Goal: Check status: Check status

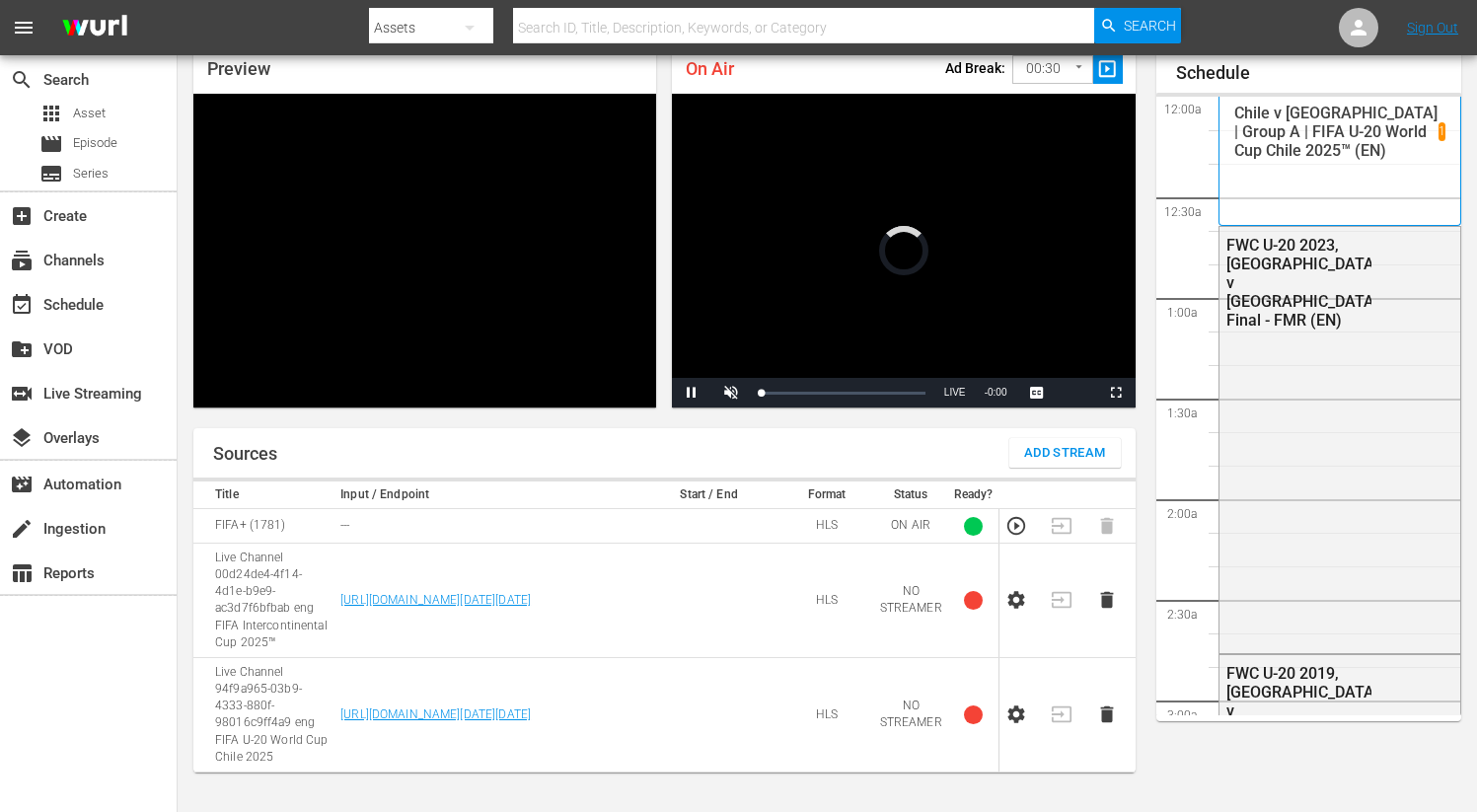
scroll to position [86, 0]
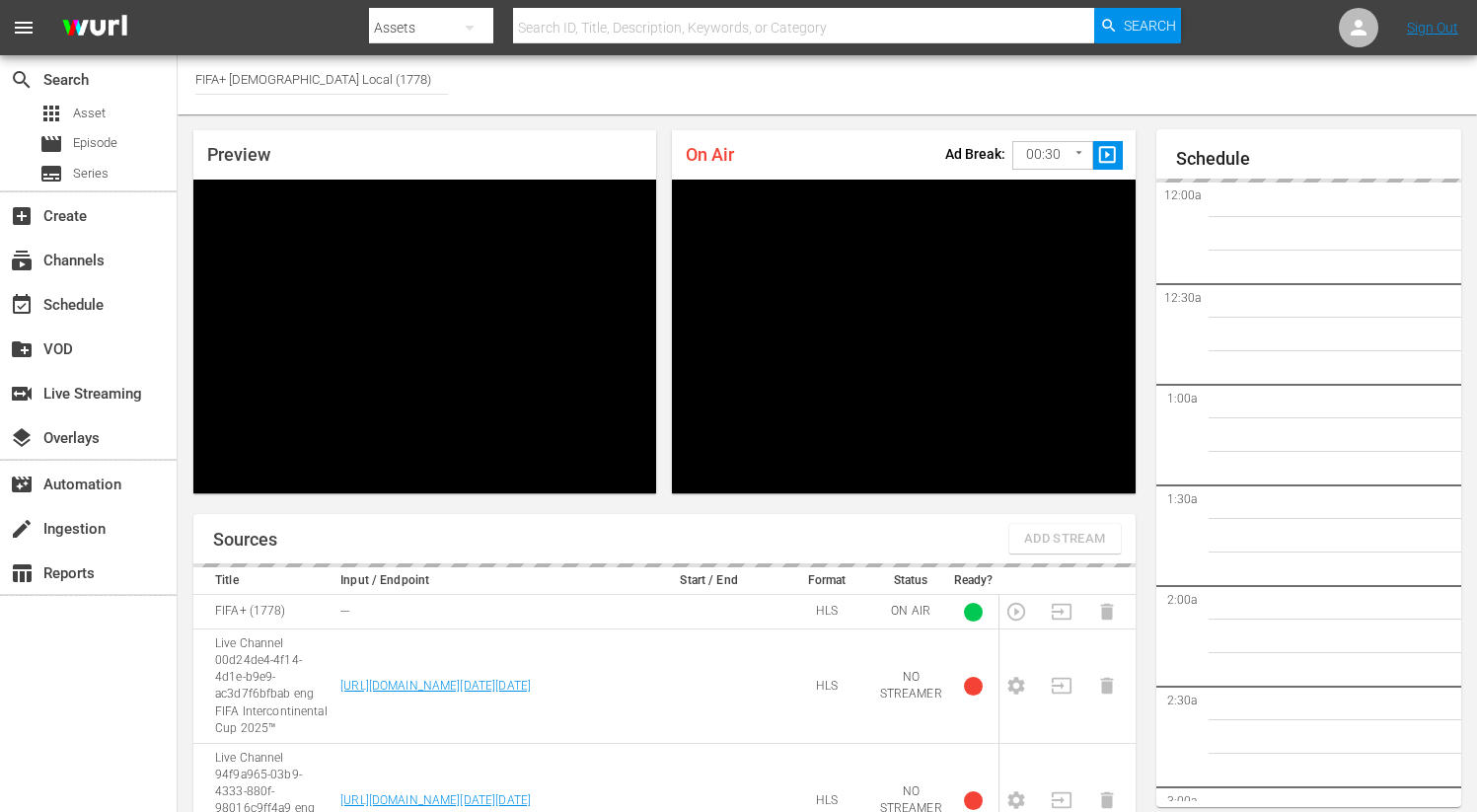
scroll to position [86, 0]
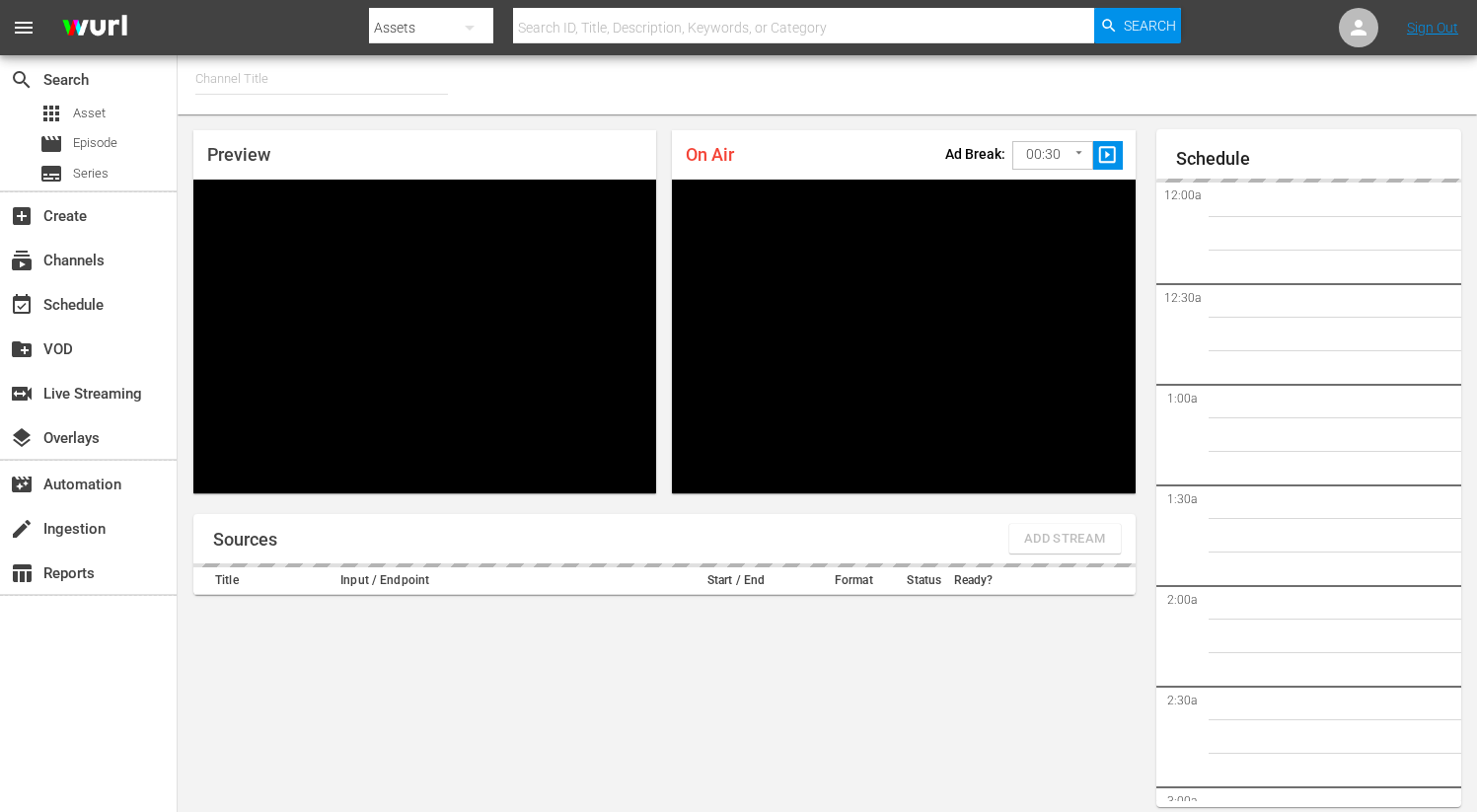
type input "FIFA+ German Local (1777)"
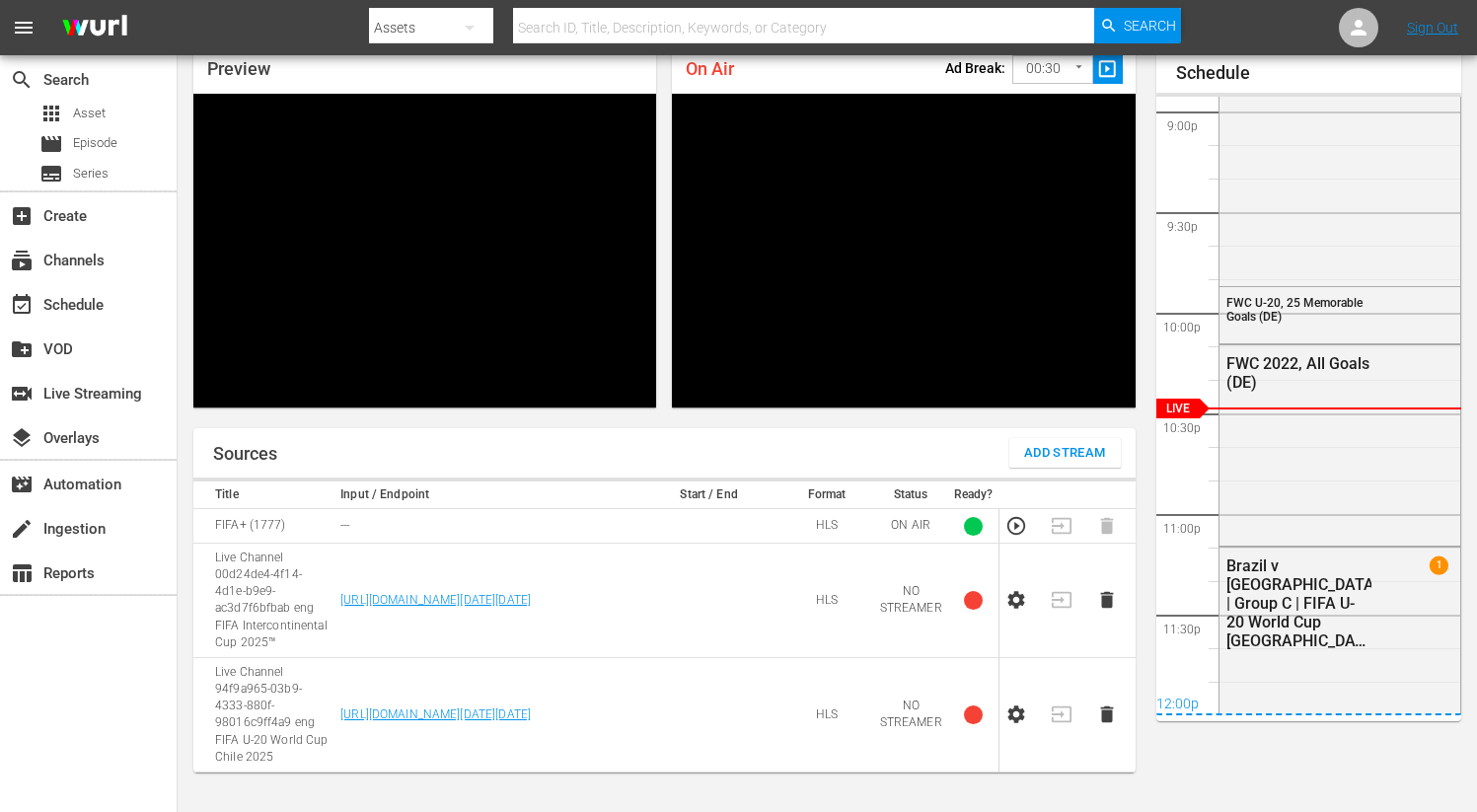
scroll to position [4213, 0]
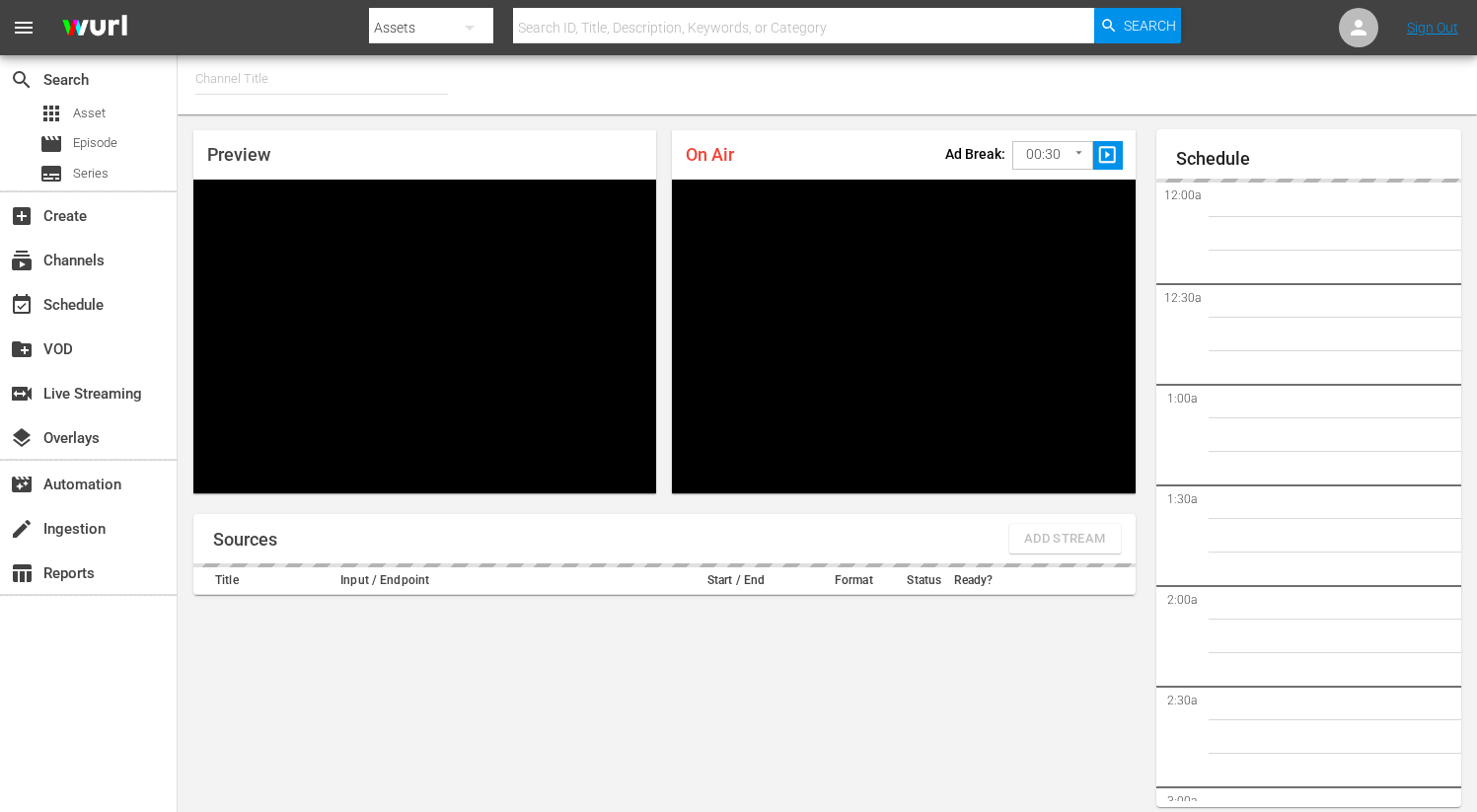
type input "FIFA+ Italian Local (1779)"
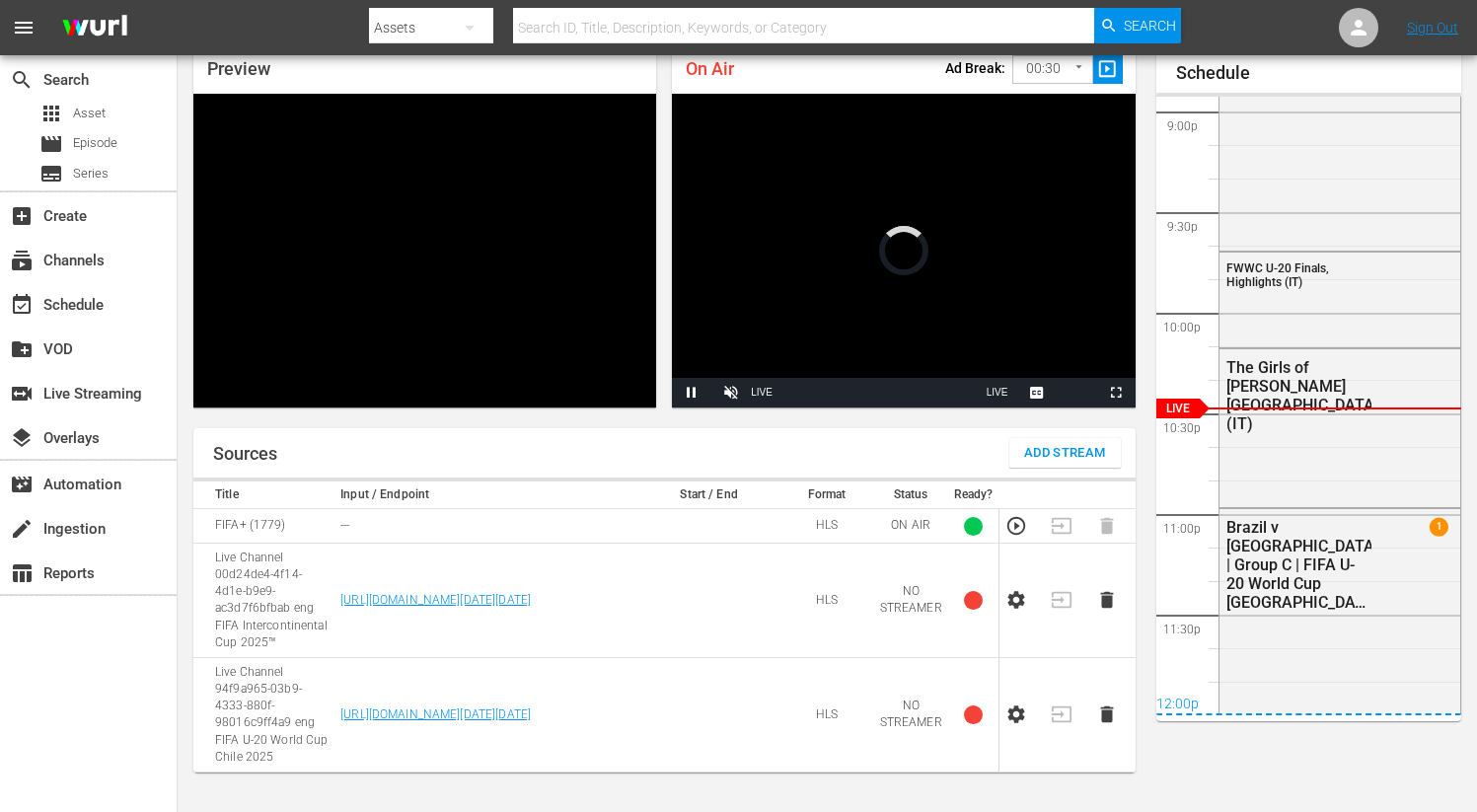
scroll to position [4214, 0]
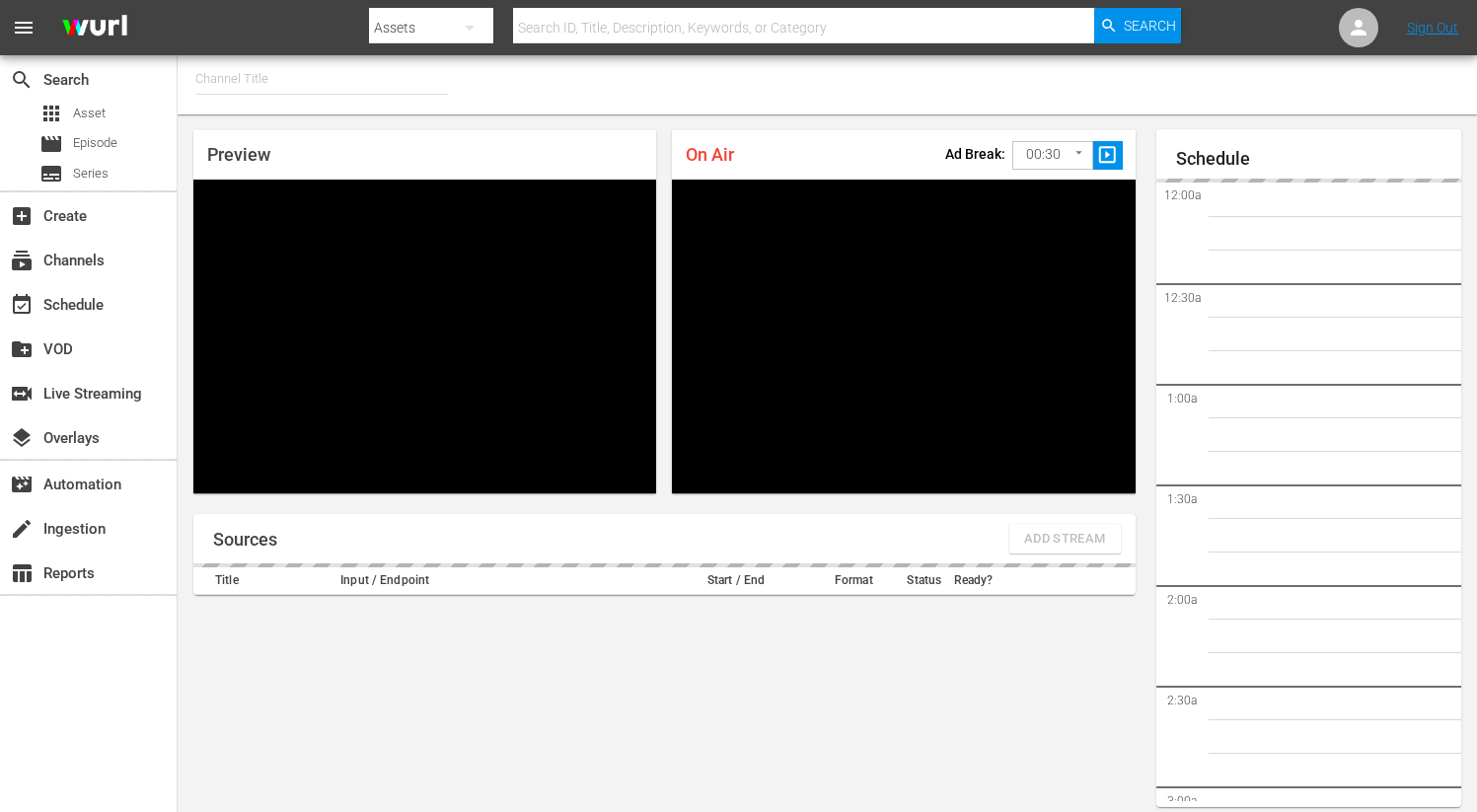
type input "FIFA+ Portuguese Local (1776)"
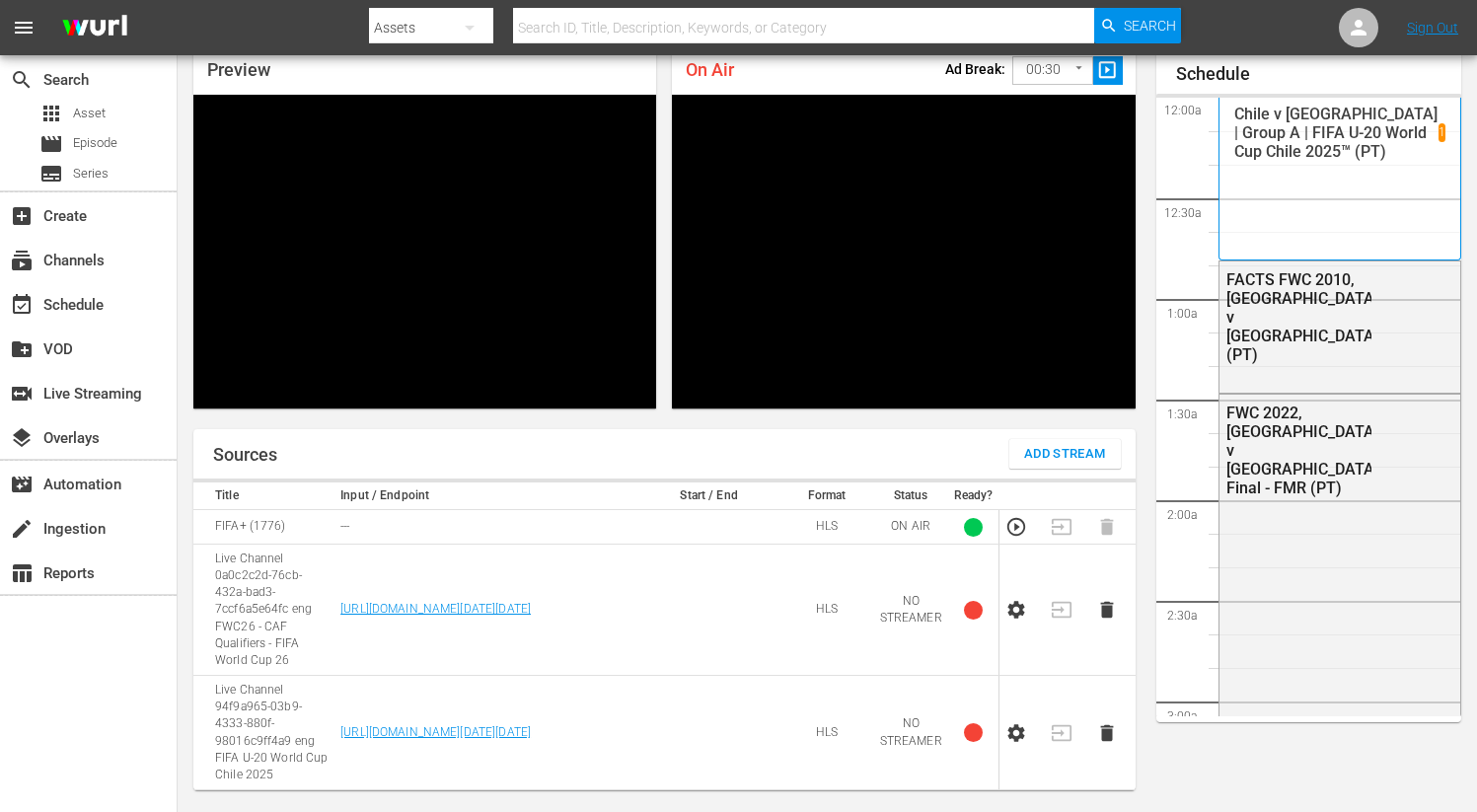
scroll to position [4214, 0]
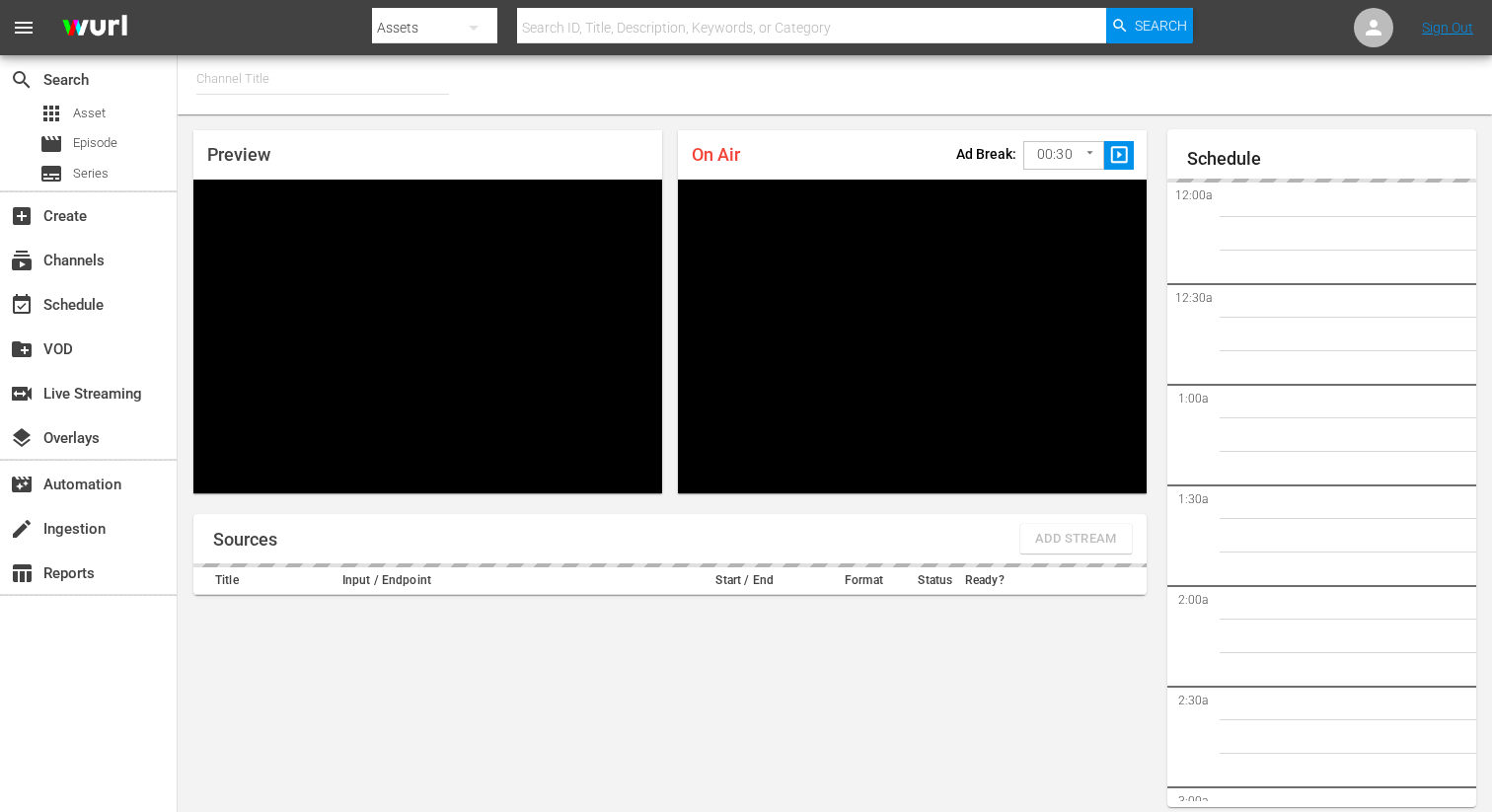
type input "FIFA+ Spanish Global (1780)"
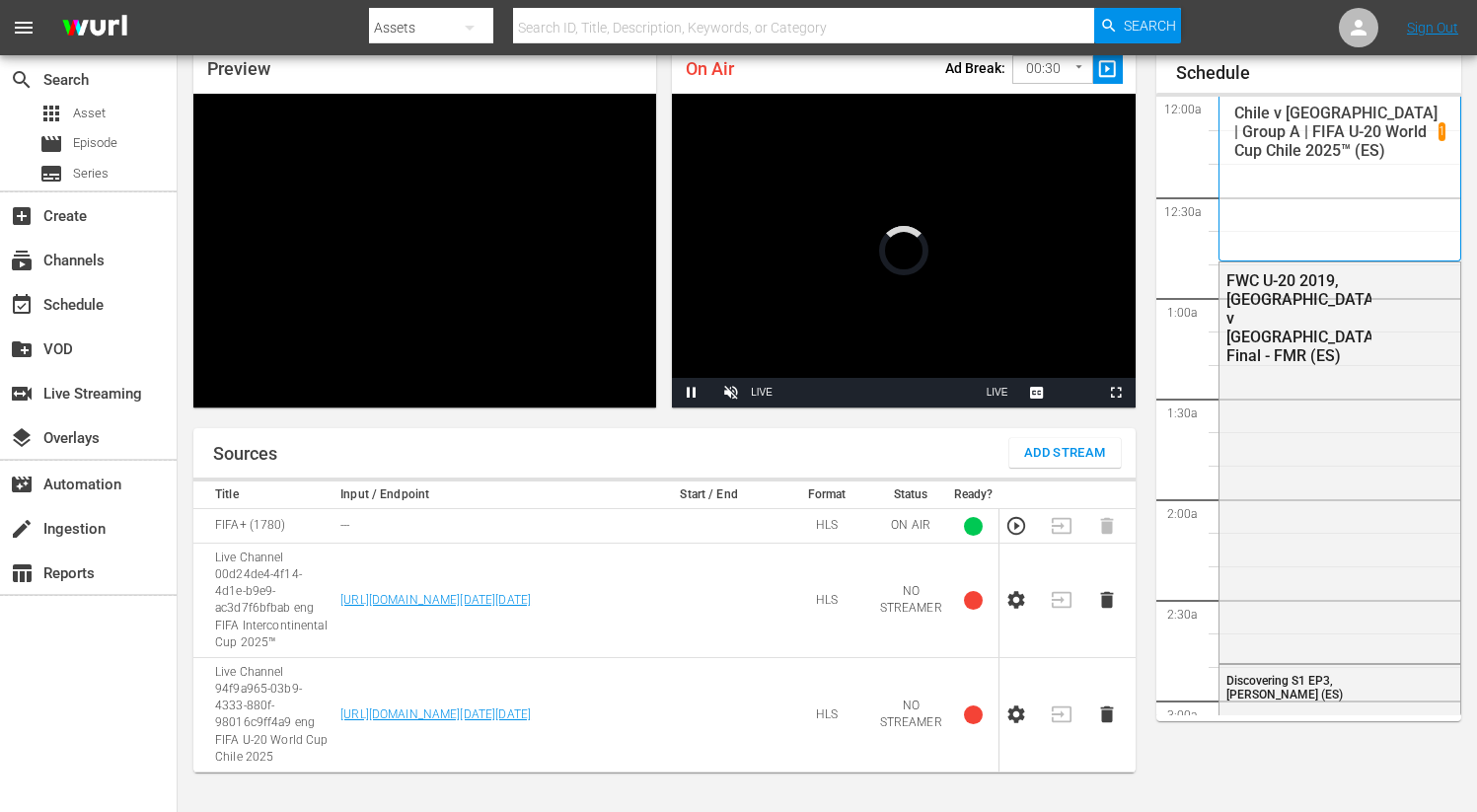
scroll to position [86, 0]
